Goal: Information Seeking & Learning: Check status

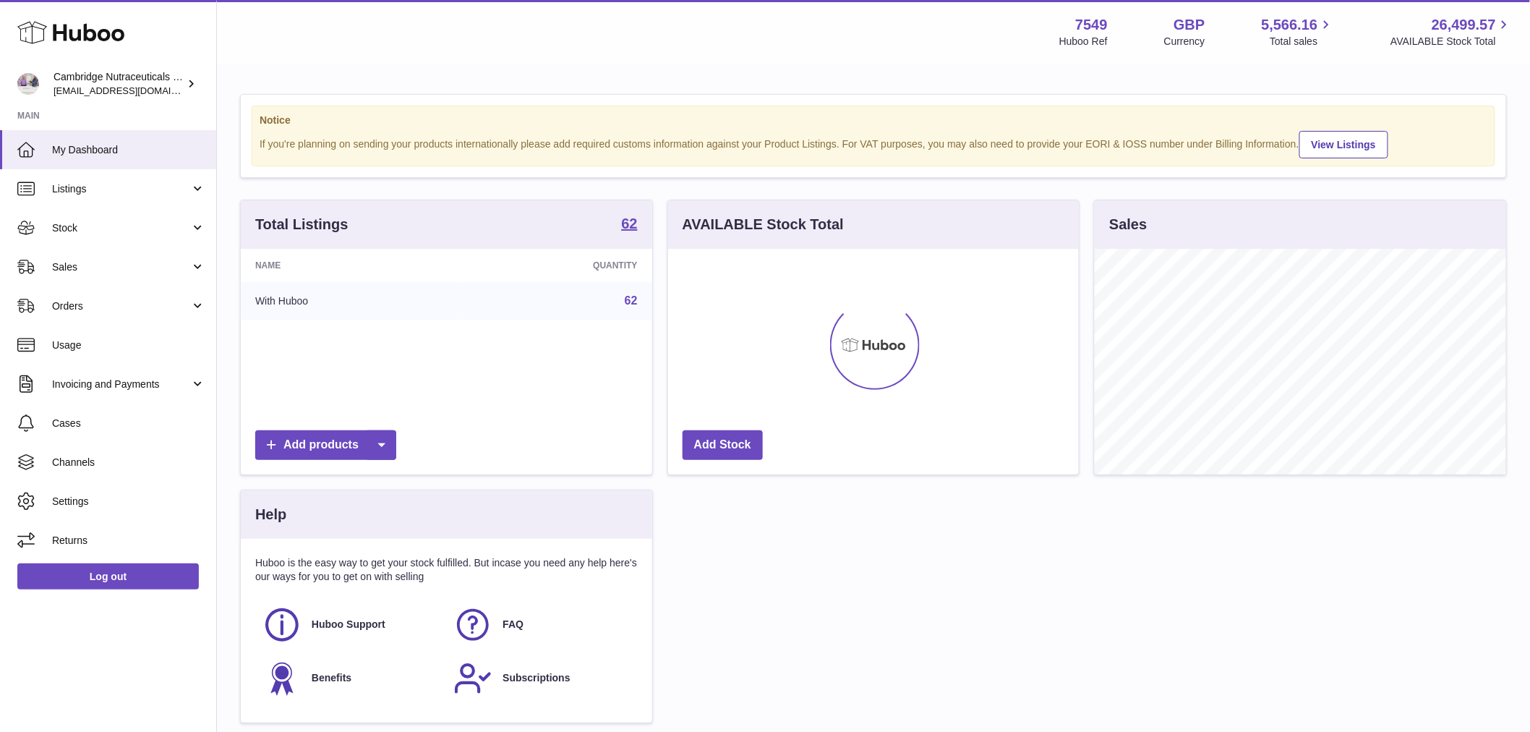
scroll to position [226, 411]
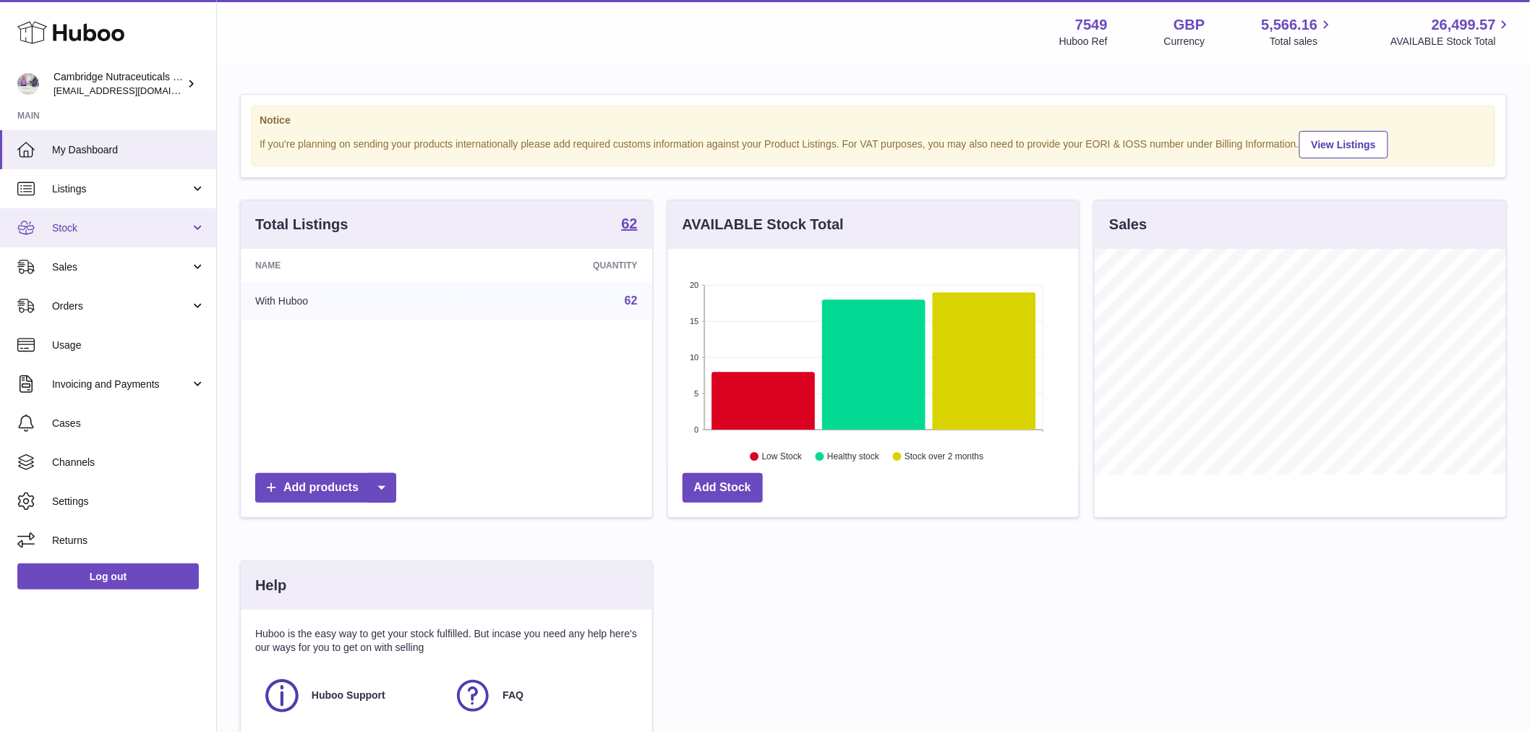
click at [111, 231] on span "Stock" at bounding box center [121, 228] width 138 height 14
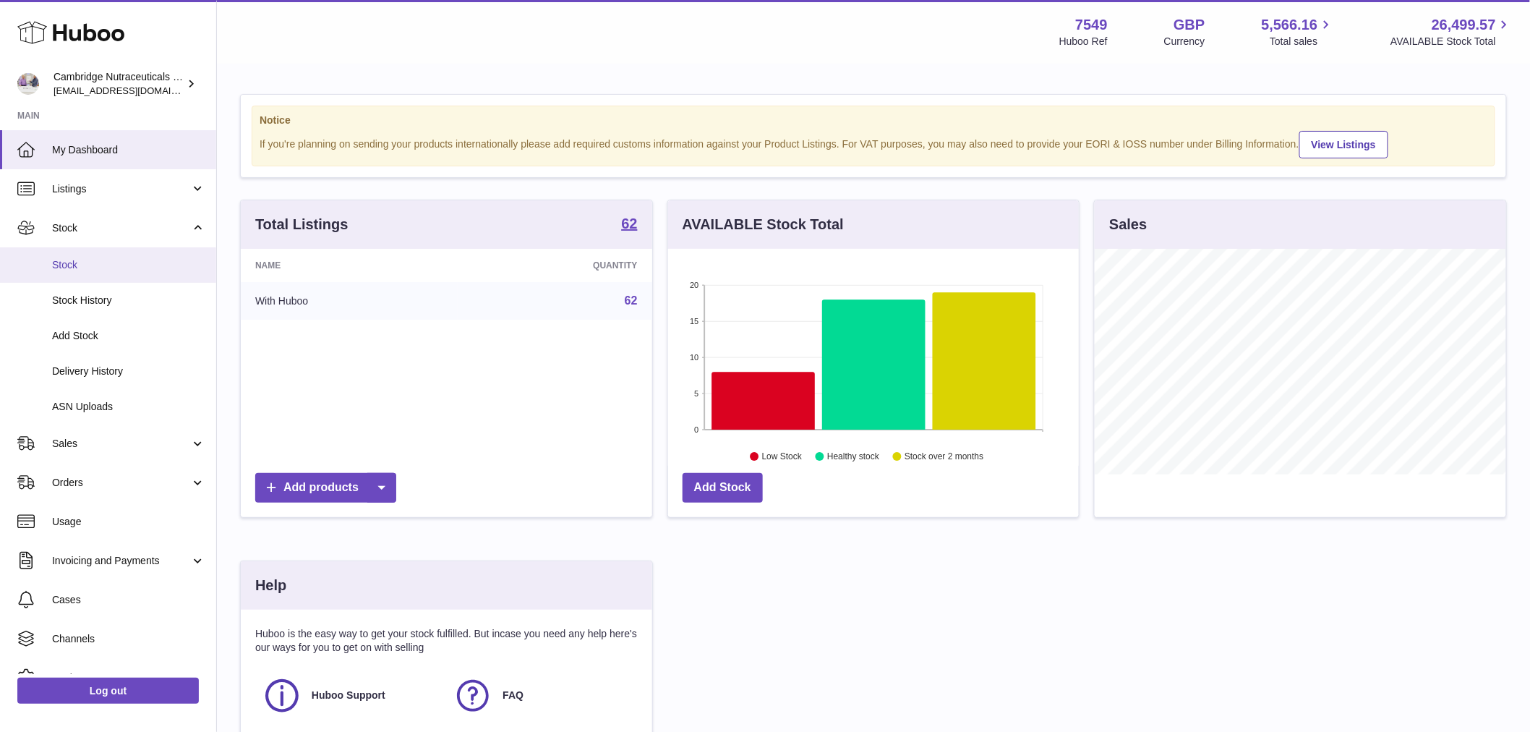
click at [116, 265] on span "Stock" at bounding box center [128, 265] width 153 height 14
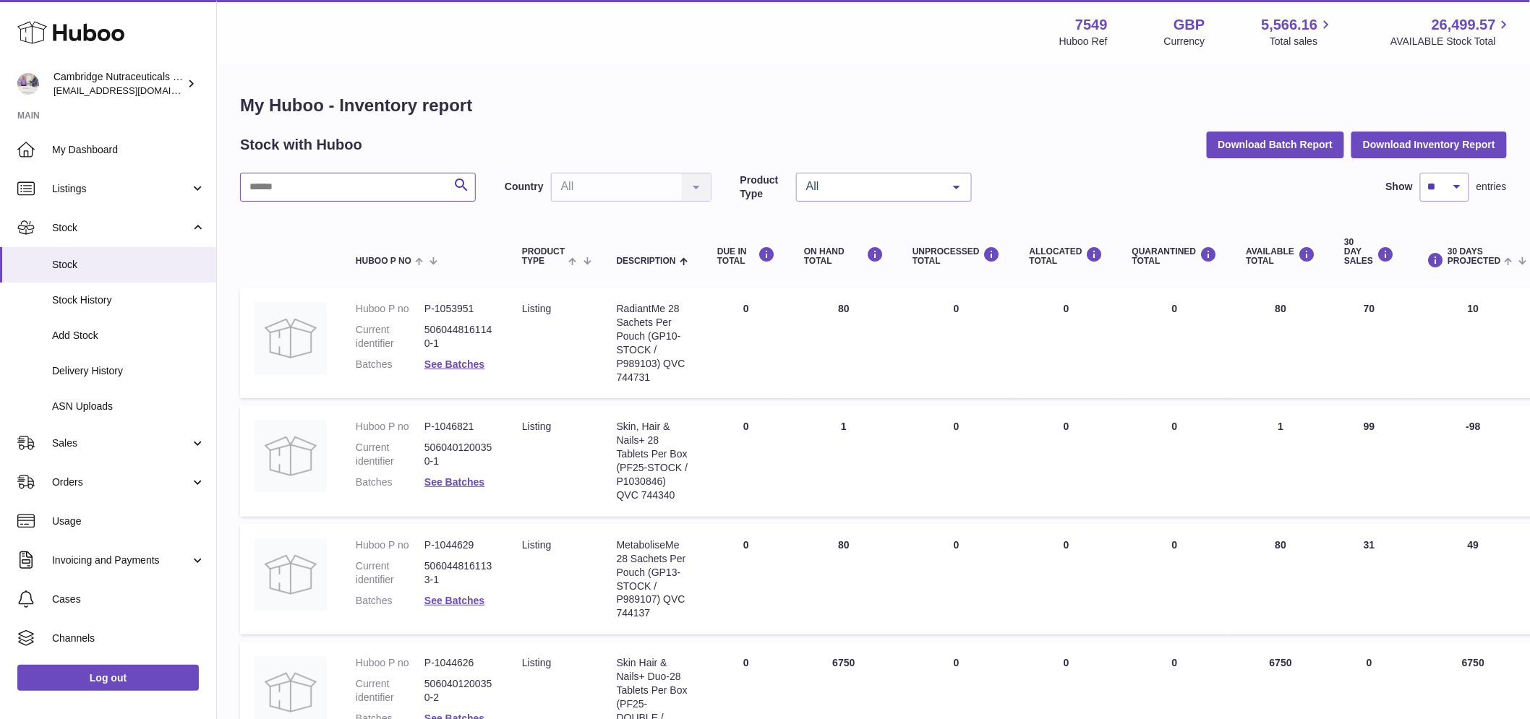
click at [338, 195] on input "text" at bounding box center [358, 187] width 236 height 29
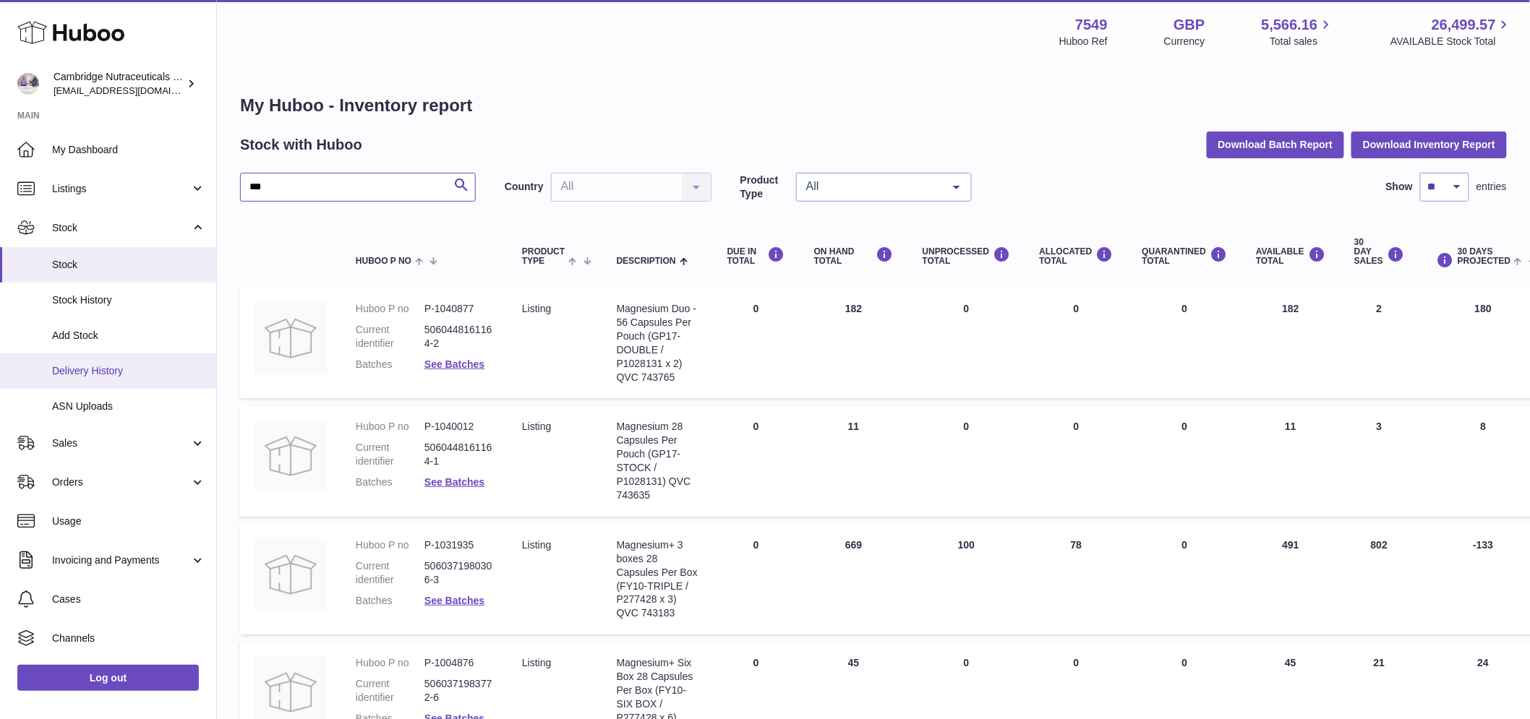
type input "***"
click at [113, 364] on span "Delivery History" at bounding box center [128, 371] width 153 height 14
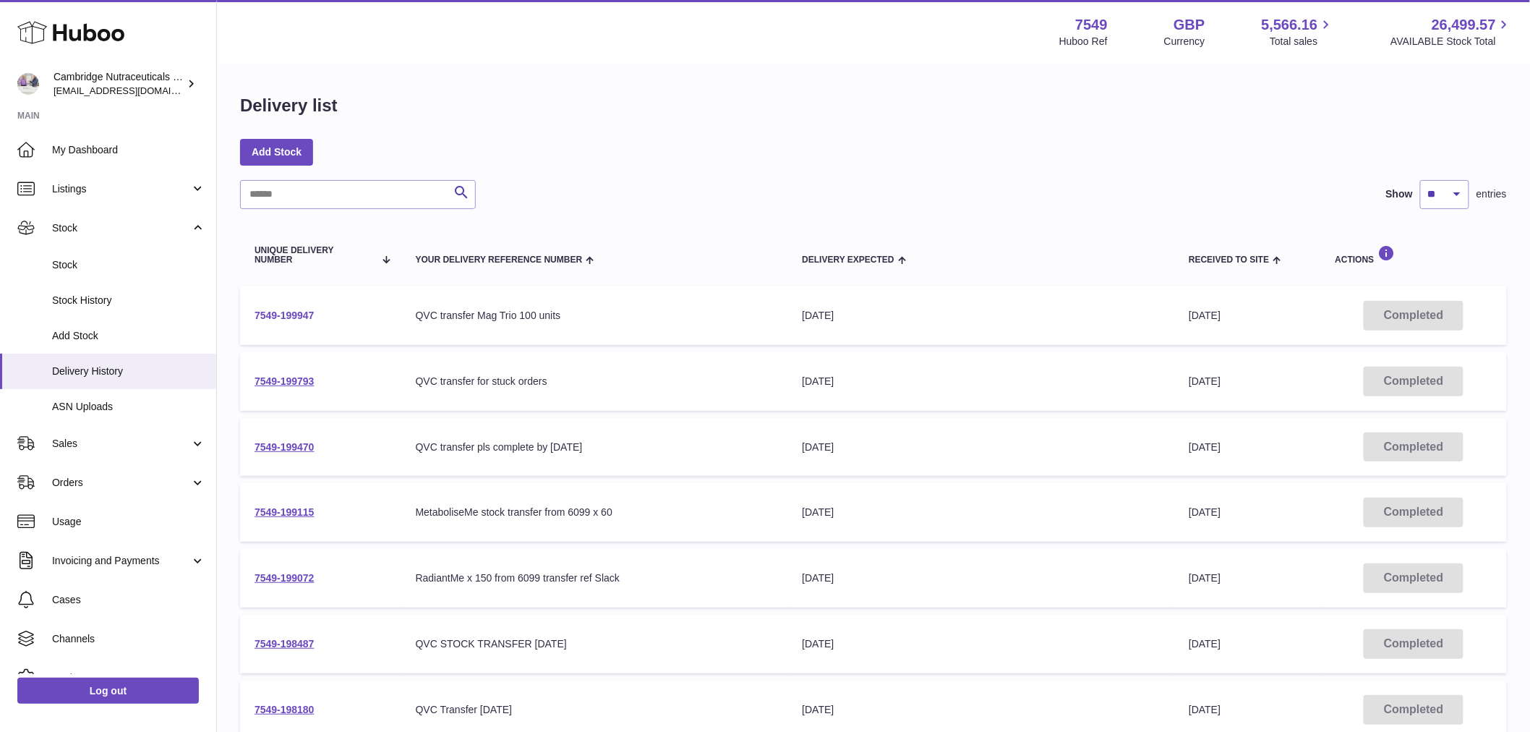
click at [280, 312] on link "7549-199947" at bounding box center [284, 315] width 60 height 12
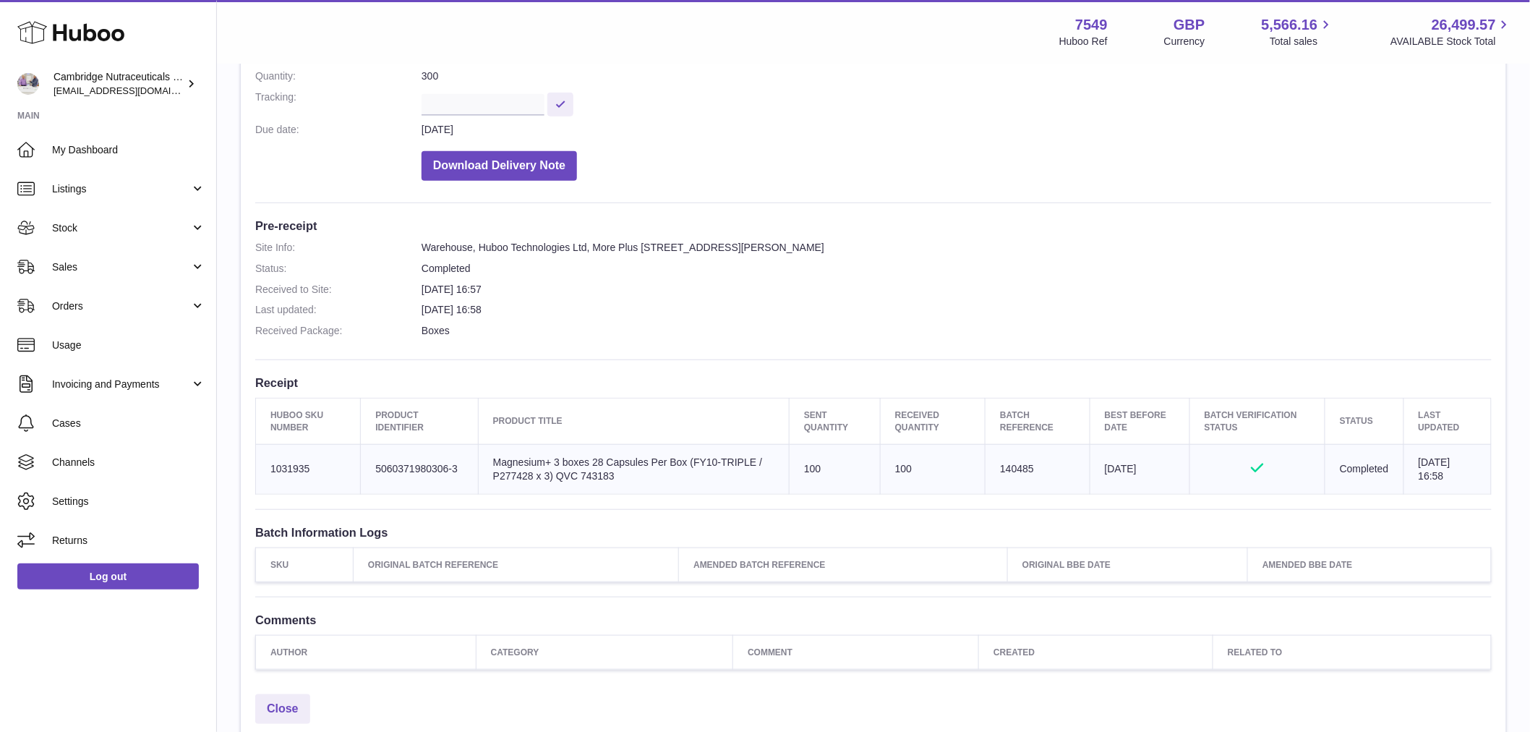
scroll to position [241, 0]
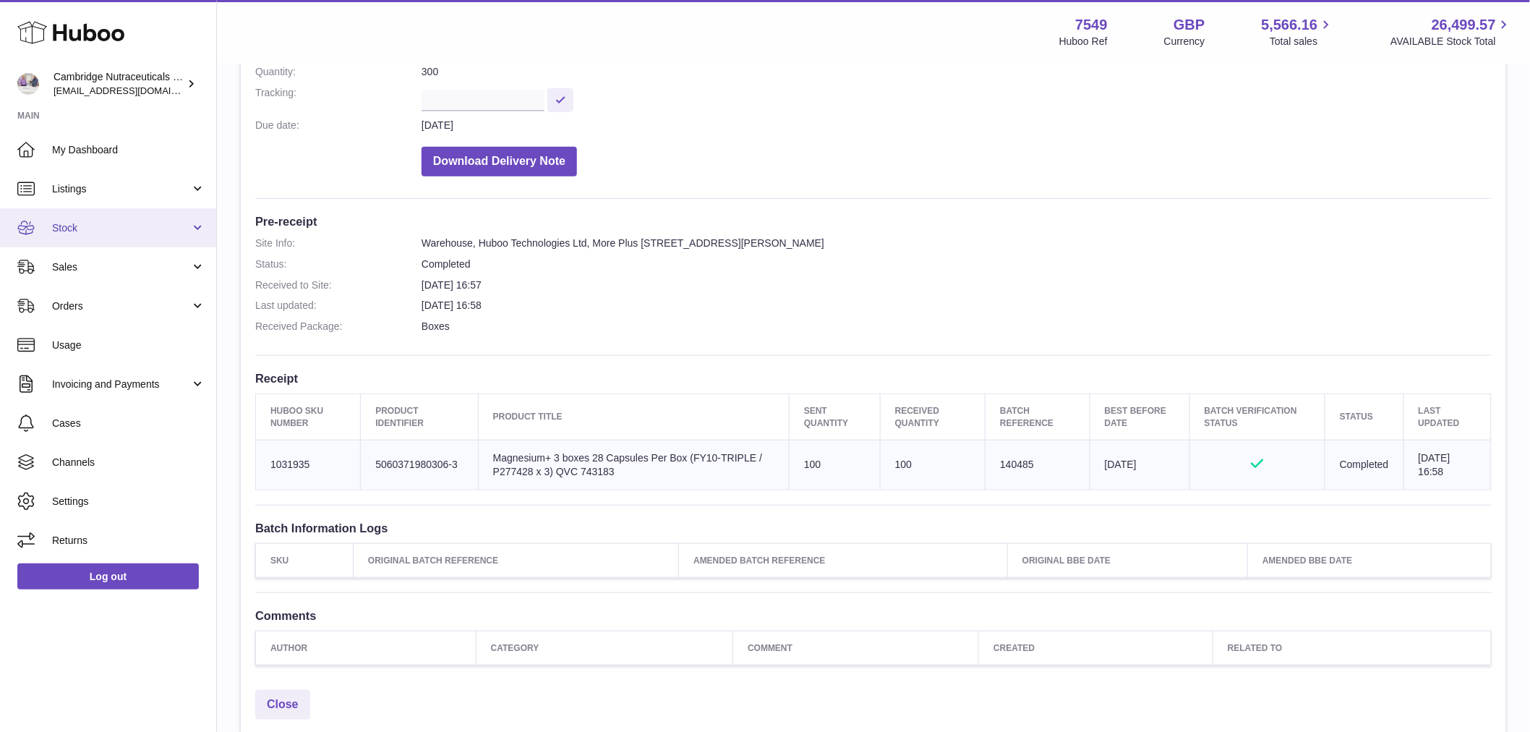
click at [80, 221] on span "Stock" at bounding box center [121, 228] width 138 height 14
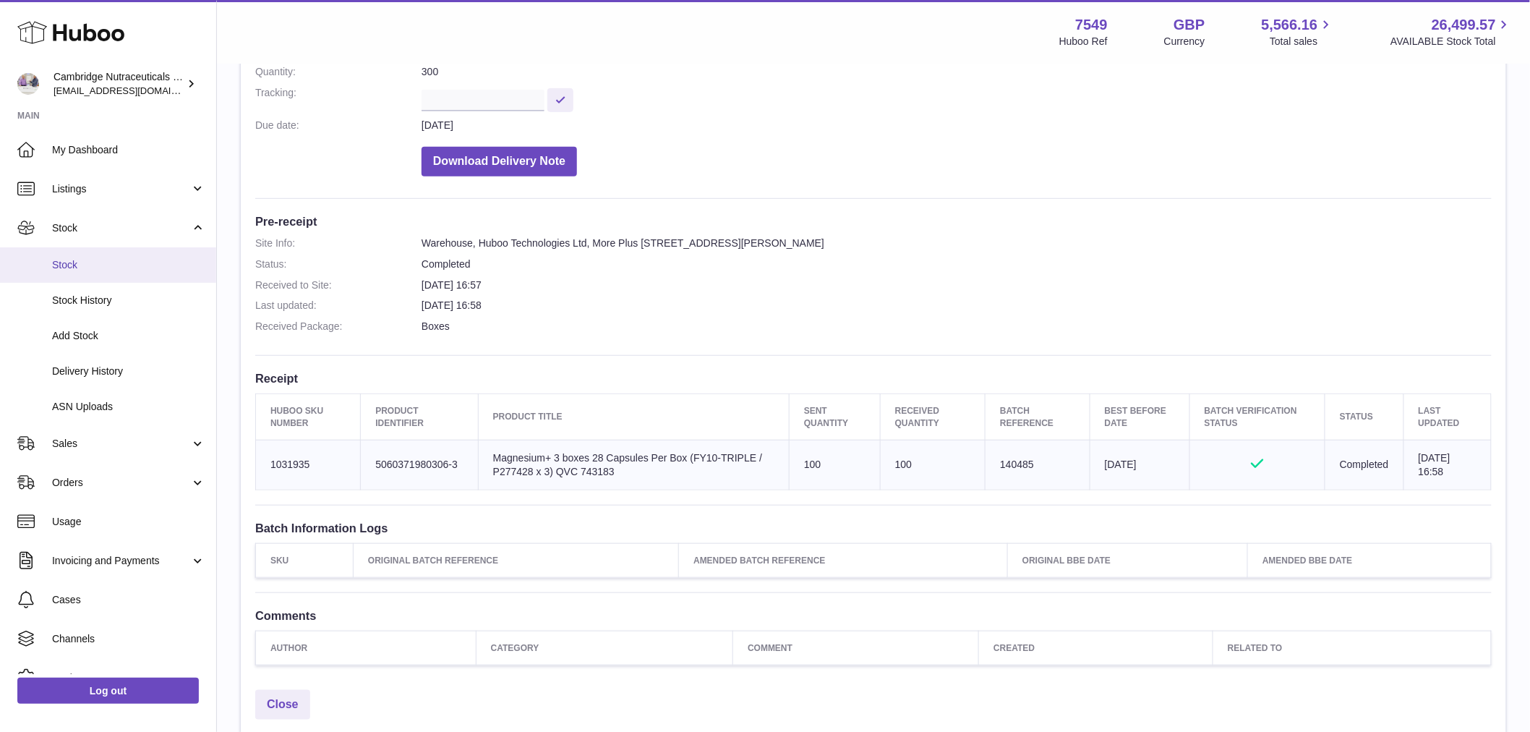
click at [98, 266] on span "Stock" at bounding box center [128, 265] width 153 height 14
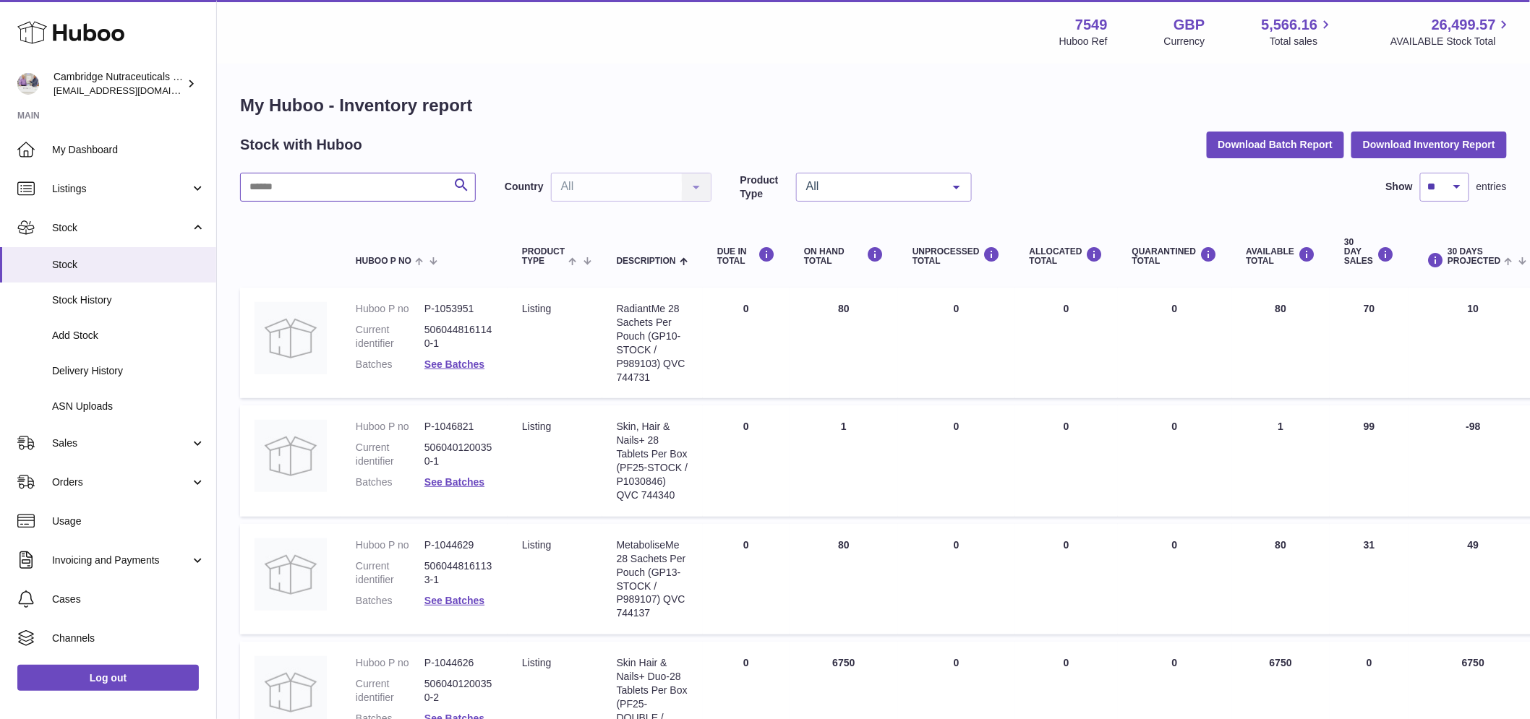
click at [335, 197] on input "text" at bounding box center [358, 187] width 236 height 29
type input "*********"
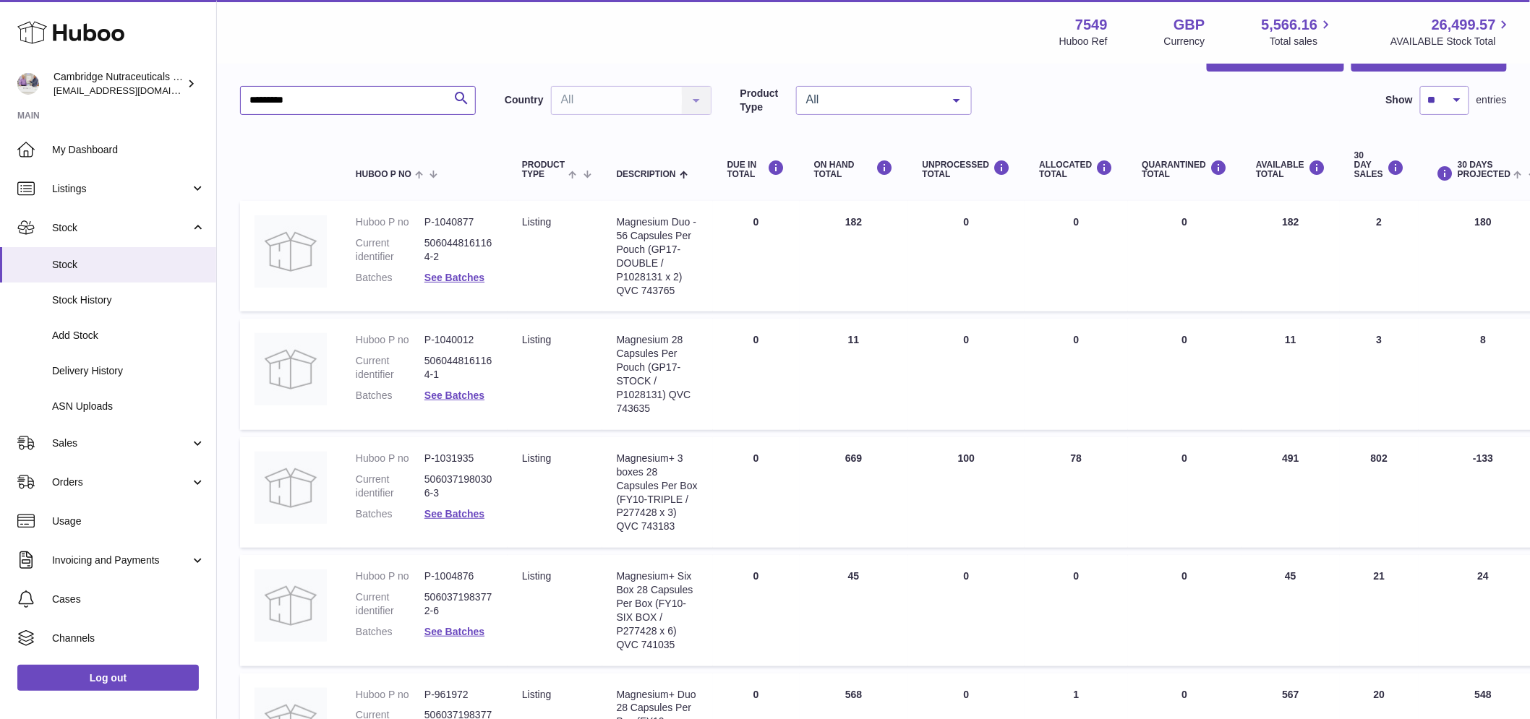
scroll to position [80, 0]
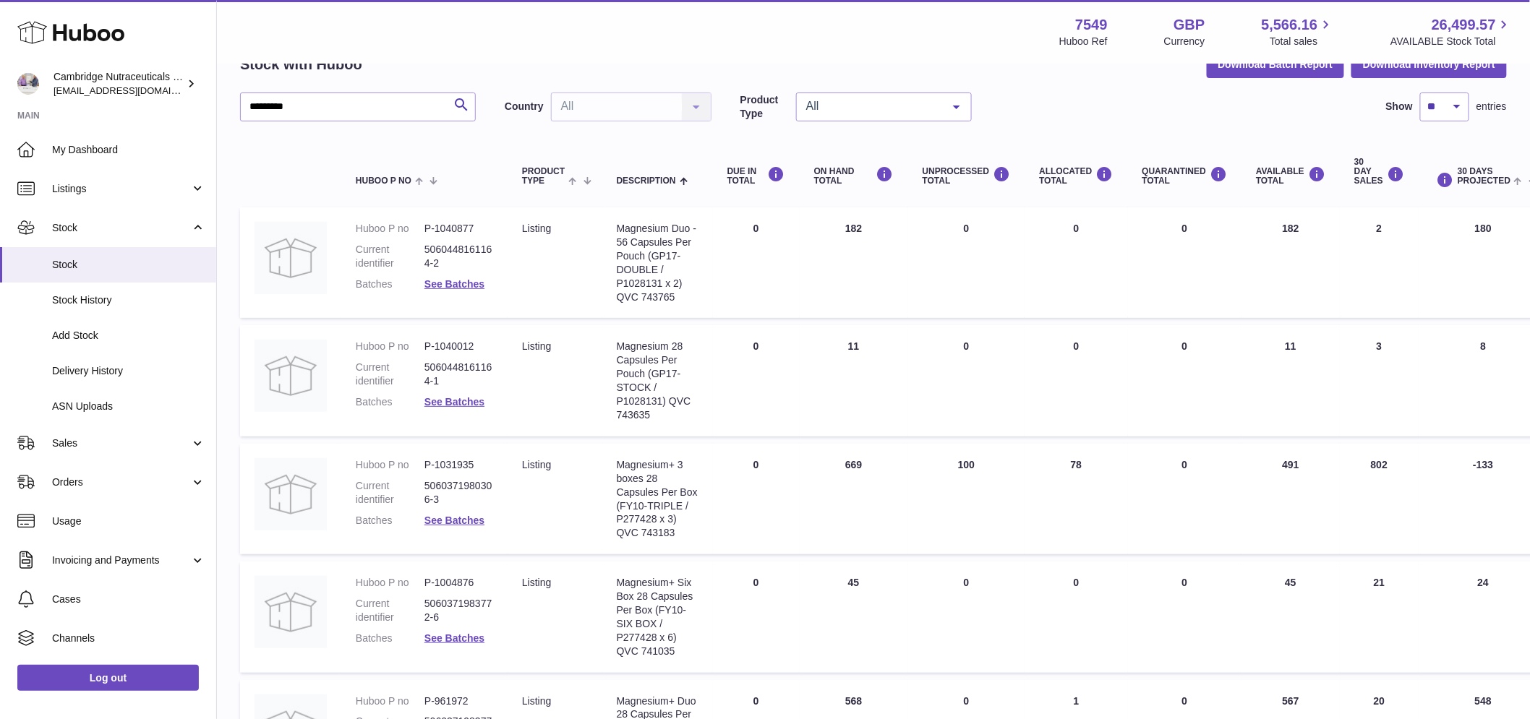
click at [922, 173] on div "UNPROCESSED Total" at bounding box center [966, 176] width 88 height 20
click at [453, 526] on link "See Batches" at bounding box center [454, 521] width 60 height 12
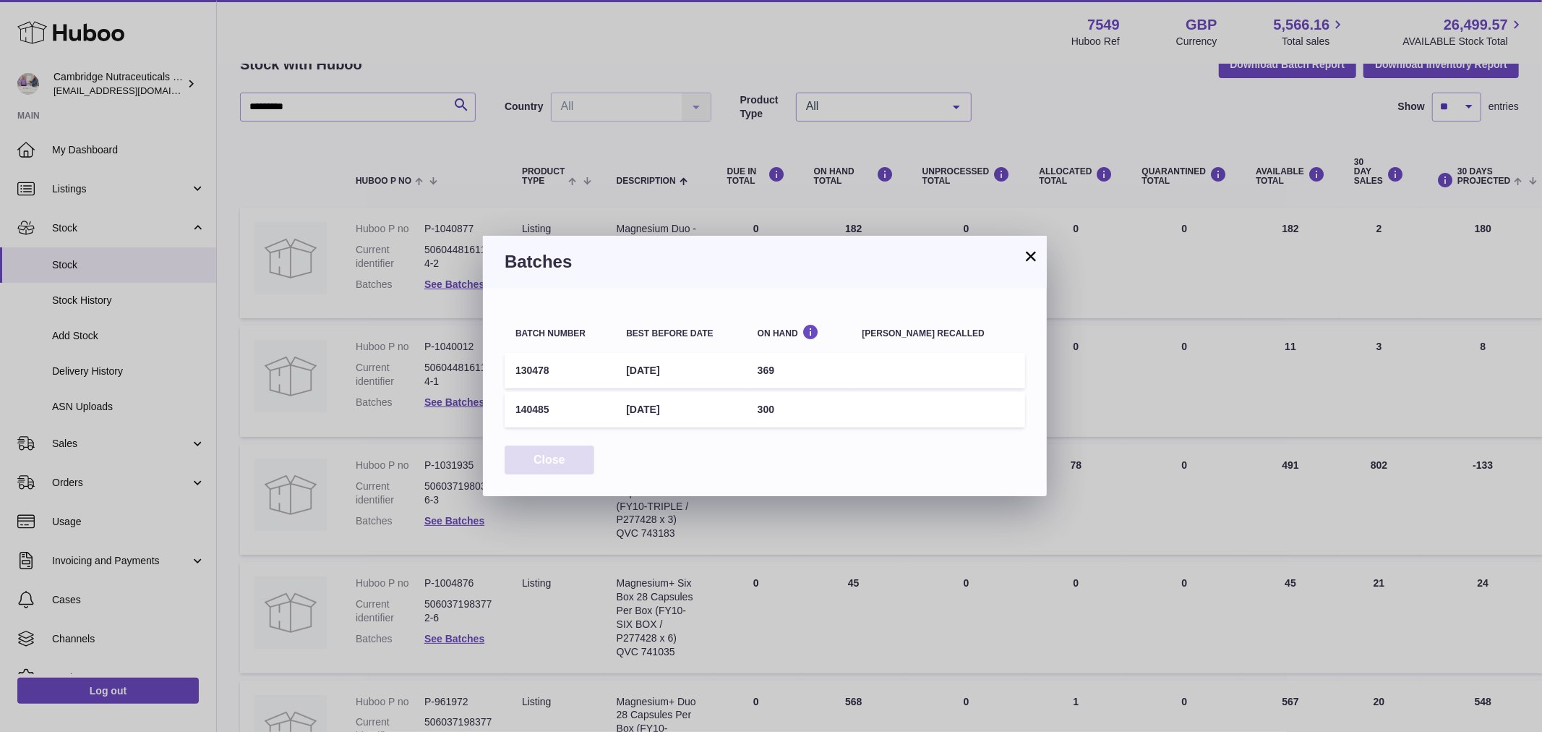
click at [546, 448] on button "Close" at bounding box center [550, 460] width 90 height 30
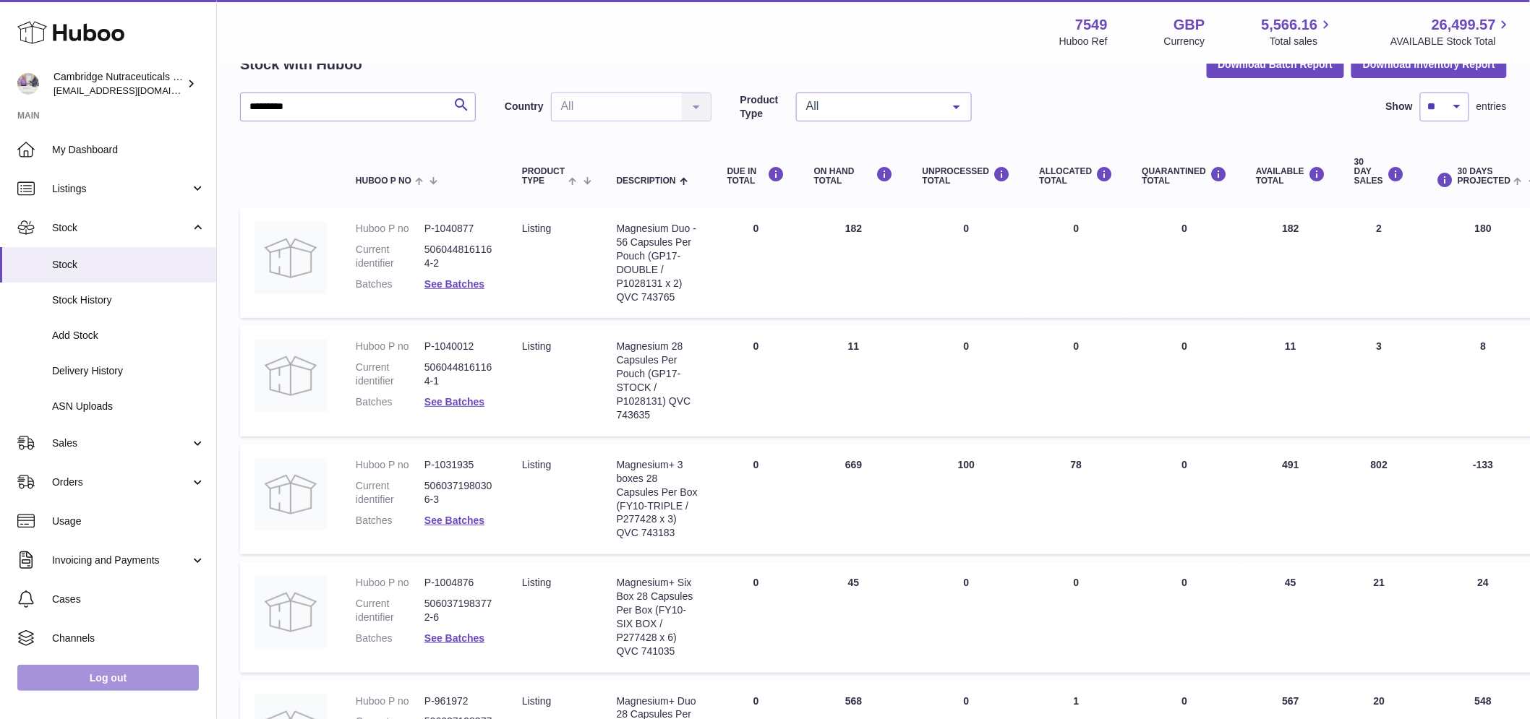
click at [80, 688] on link "Log out" at bounding box center [107, 678] width 181 height 26
